Goal: Task Accomplishment & Management: Complete application form

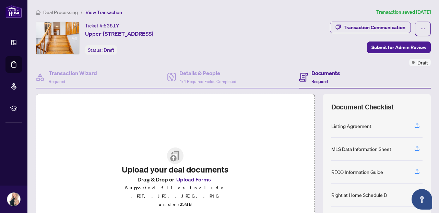
click at [46, 12] on span "Deal Processing" at bounding box center [60, 12] width 35 height 6
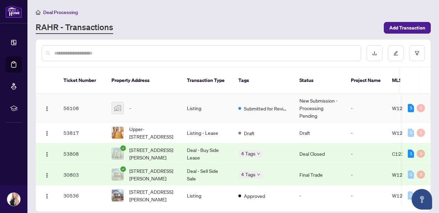
click at [152, 105] on div "-" at bounding box center [143, 108] width 64 height 12
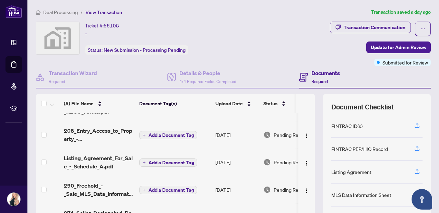
scroll to position [24, 0]
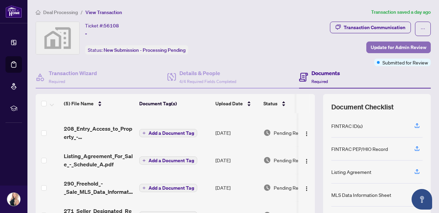
click at [390, 47] on span "Update for Admin Review" at bounding box center [399, 47] width 56 height 11
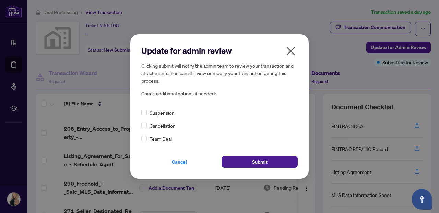
click at [290, 54] on icon "close" at bounding box center [290, 51] width 11 height 11
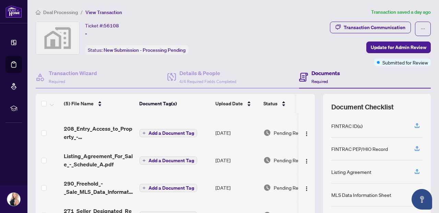
click at [321, 79] on span "Required" at bounding box center [319, 81] width 16 height 5
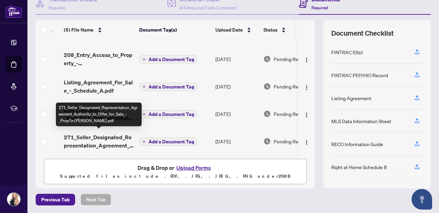
click at [96, 133] on span "271_Seller_Designated_Representation_Agreement_Authority_to_Offer_for_Sale_-_Pr…" at bounding box center [99, 141] width 70 height 16
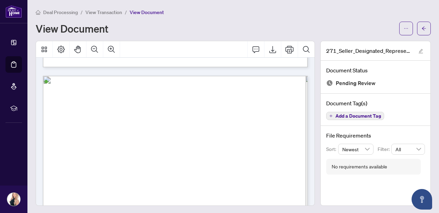
scroll to position [1043, 0]
click at [103, 13] on span "View Transaction" at bounding box center [103, 12] width 37 height 6
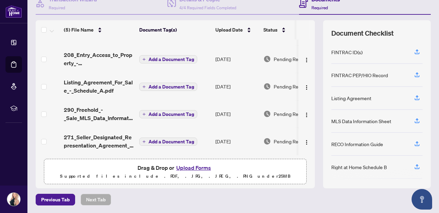
scroll to position [2, 0]
